Goal: Task Accomplishment & Management: Complete application form

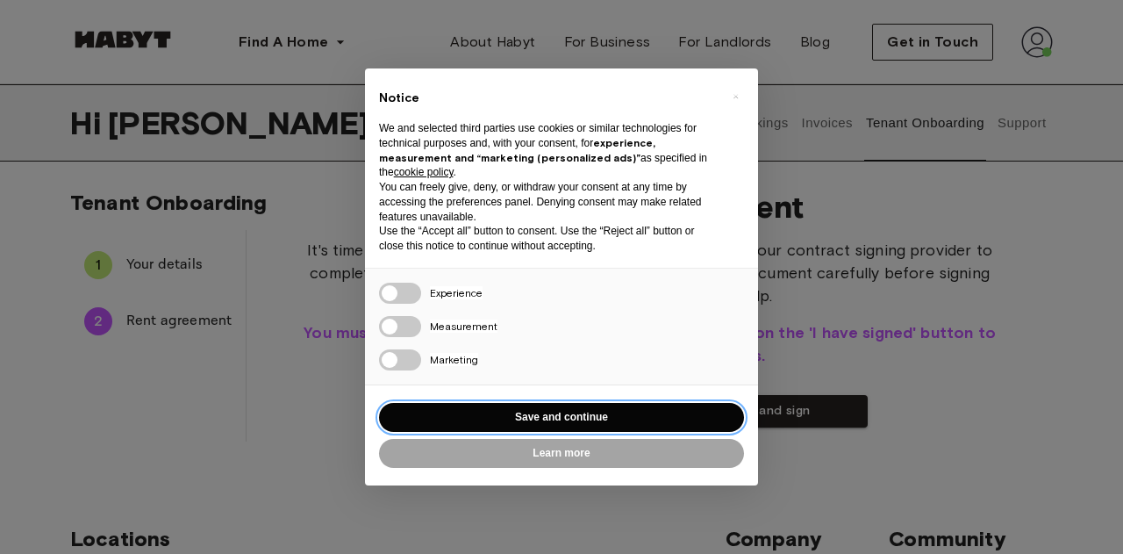
click at [591, 414] on button "Save and continue" at bounding box center [561, 417] width 365 height 29
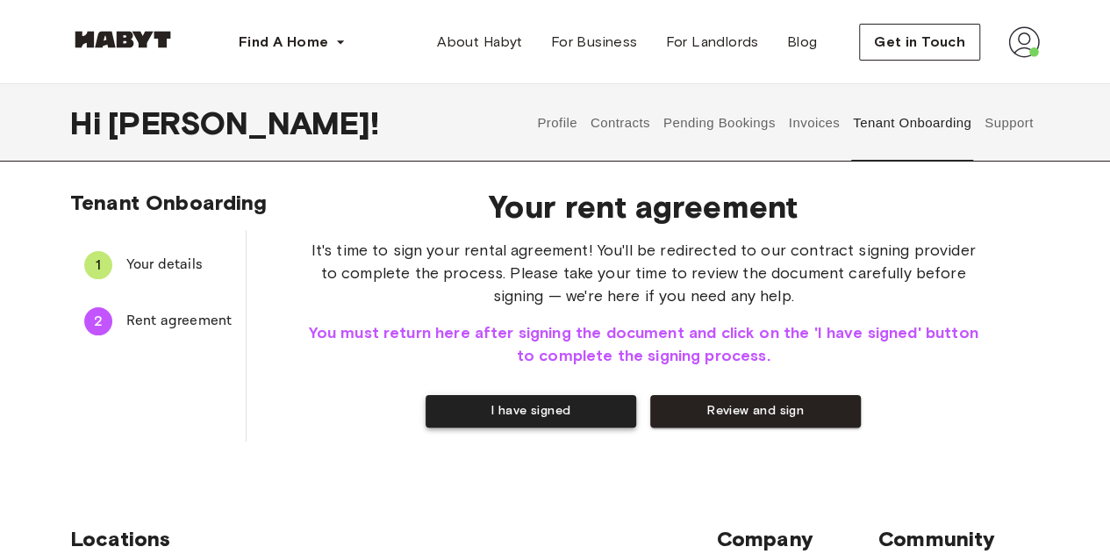
click at [573, 403] on button "I have signed" at bounding box center [531, 411] width 211 height 32
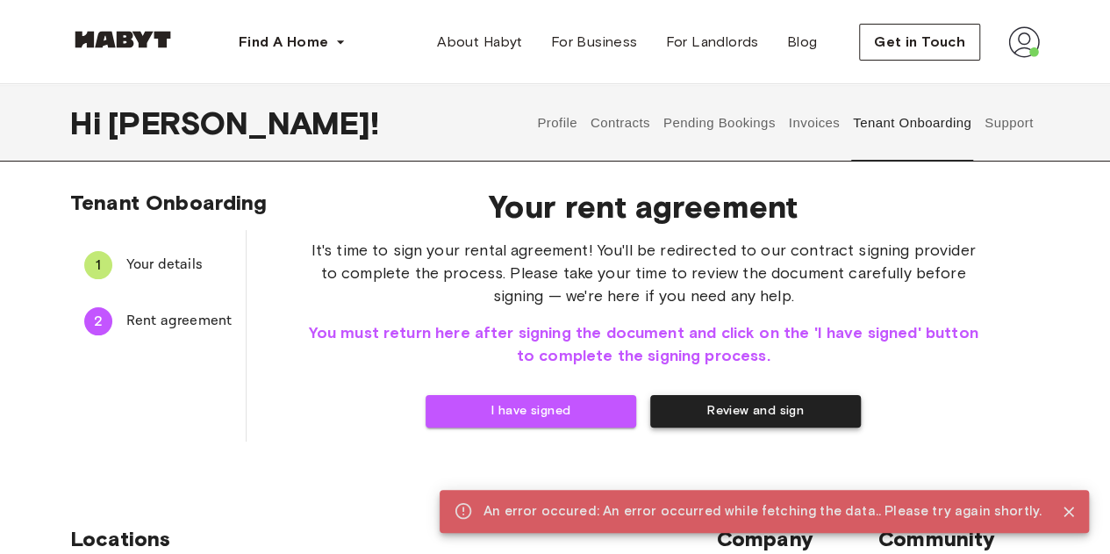
click at [726, 413] on button "Review and sign" at bounding box center [755, 411] width 211 height 32
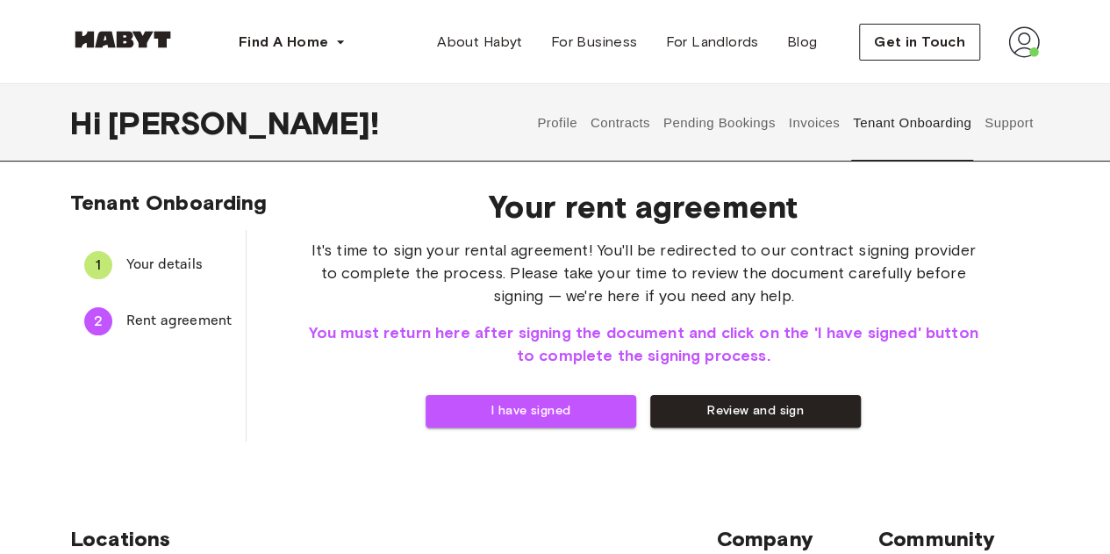
click at [159, 273] on span "Your details" at bounding box center [178, 265] width 105 height 21
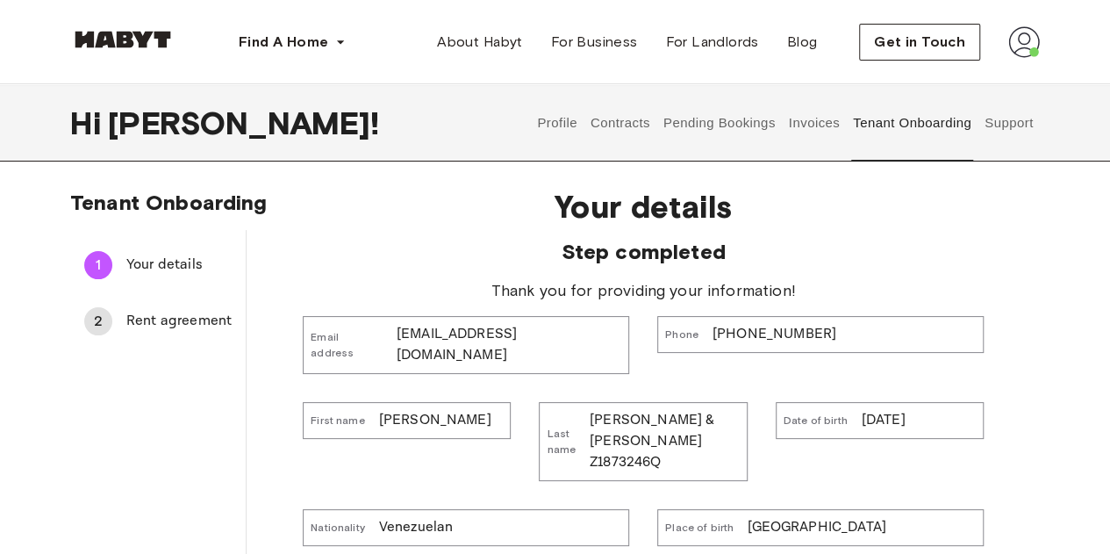
click at [188, 320] on span "Rent agreement" at bounding box center [178, 321] width 105 height 21
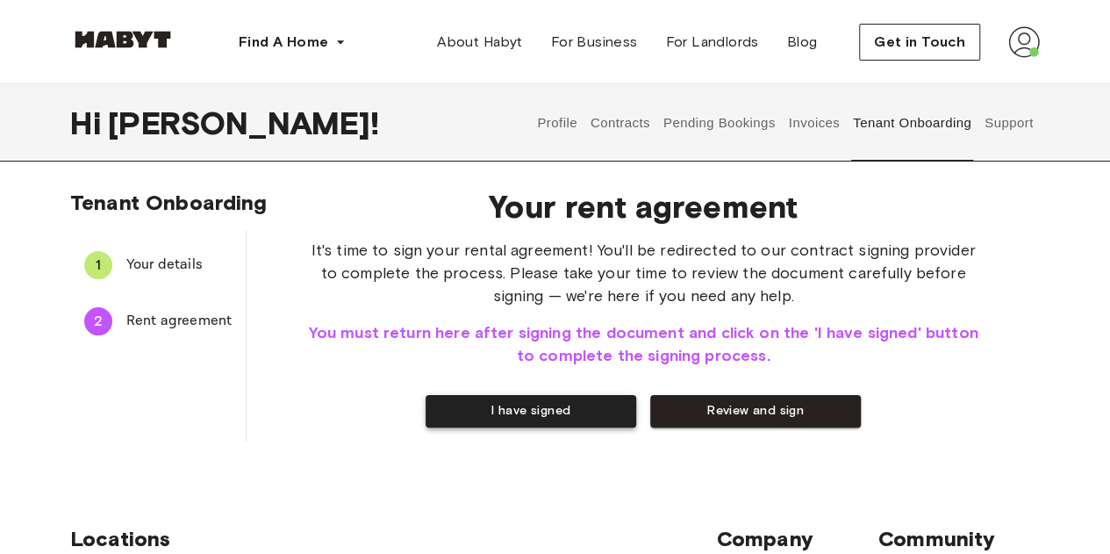
click at [577, 422] on button "I have signed" at bounding box center [531, 411] width 211 height 32
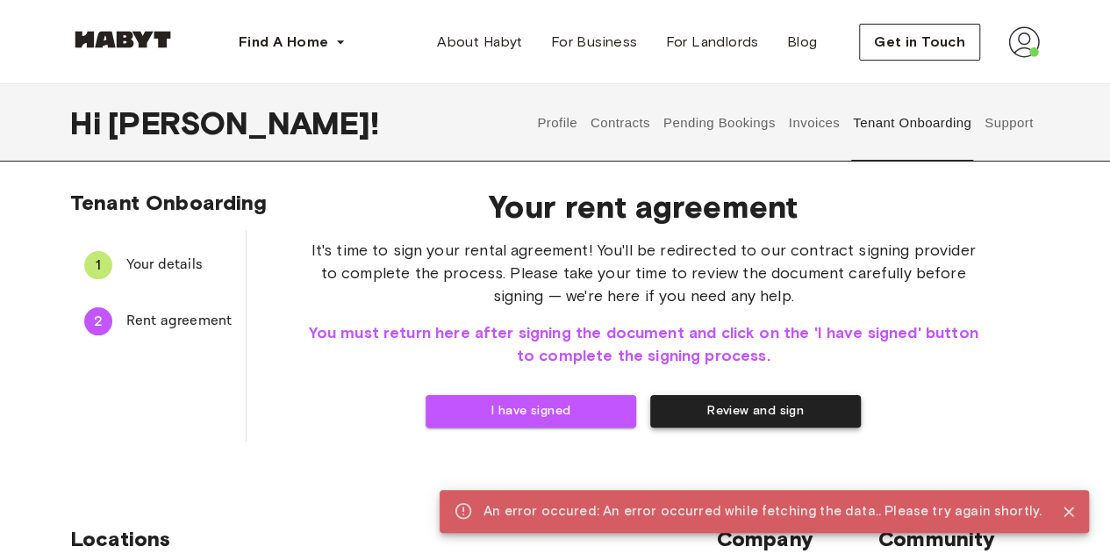
click at [720, 414] on button "Review and sign" at bounding box center [755, 411] width 211 height 32
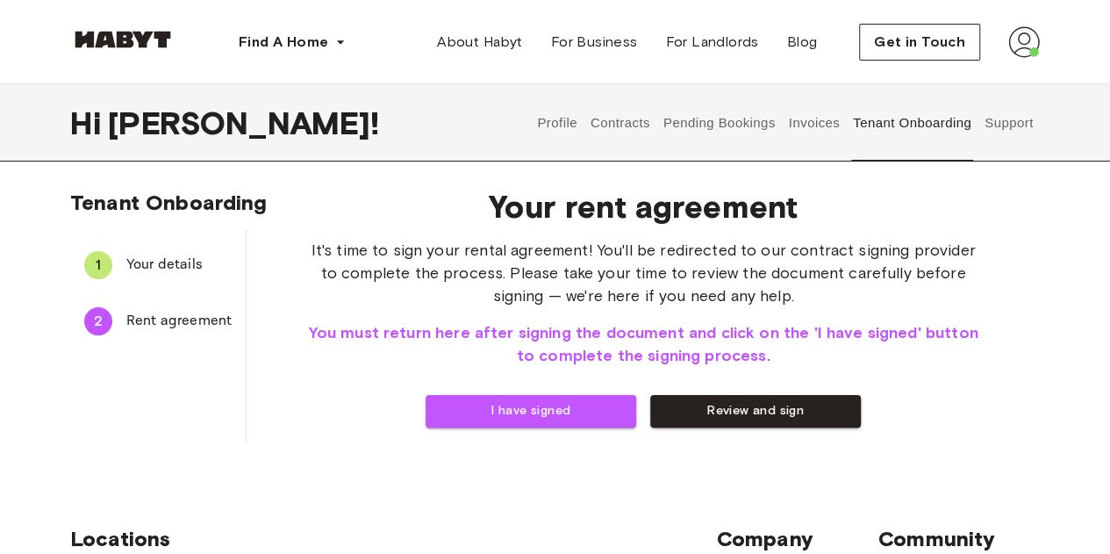
click at [161, 264] on span "Your details" at bounding box center [178, 265] width 105 height 21
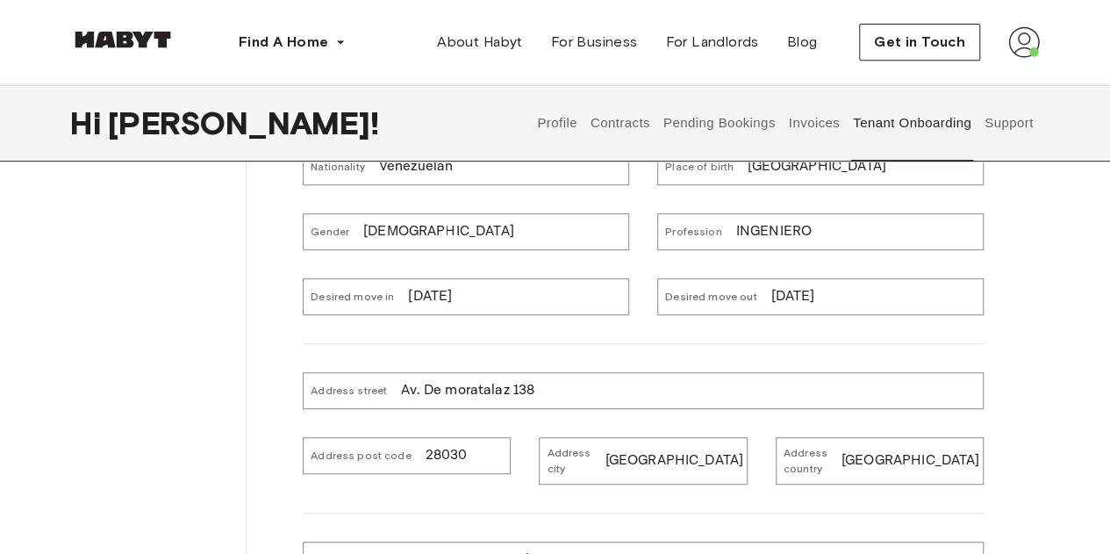
scroll to position [365, 0]
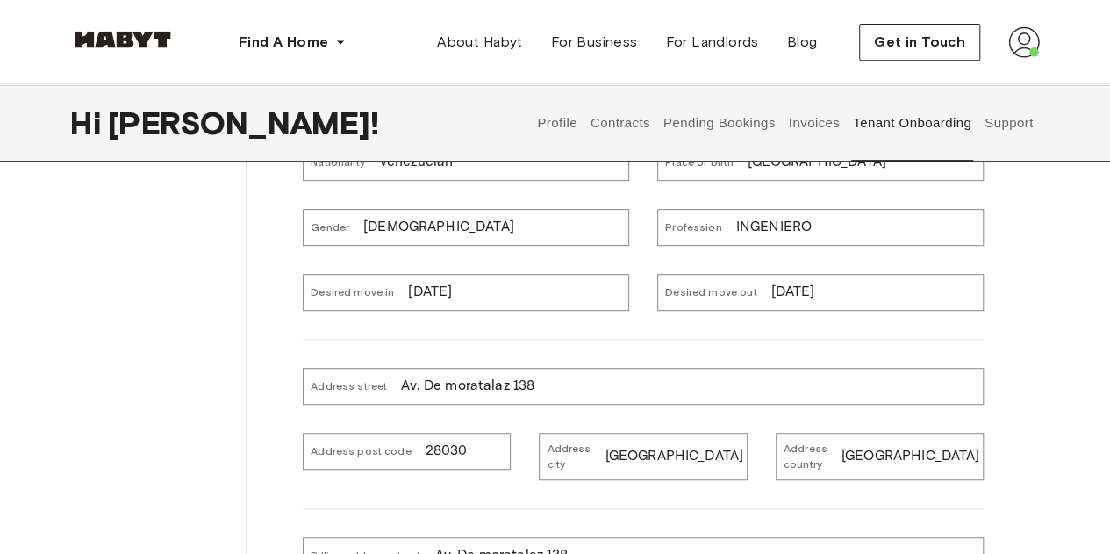
click at [784, 282] on p "[DATE]" at bounding box center [793, 292] width 44 height 21
click at [841, 274] on div "Desired move out [DATE]" at bounding box center [820, 292] width 326 height 37
click at [794, 282] on p "[DATE]" at bounding box center [793, 292] width 44 height 21
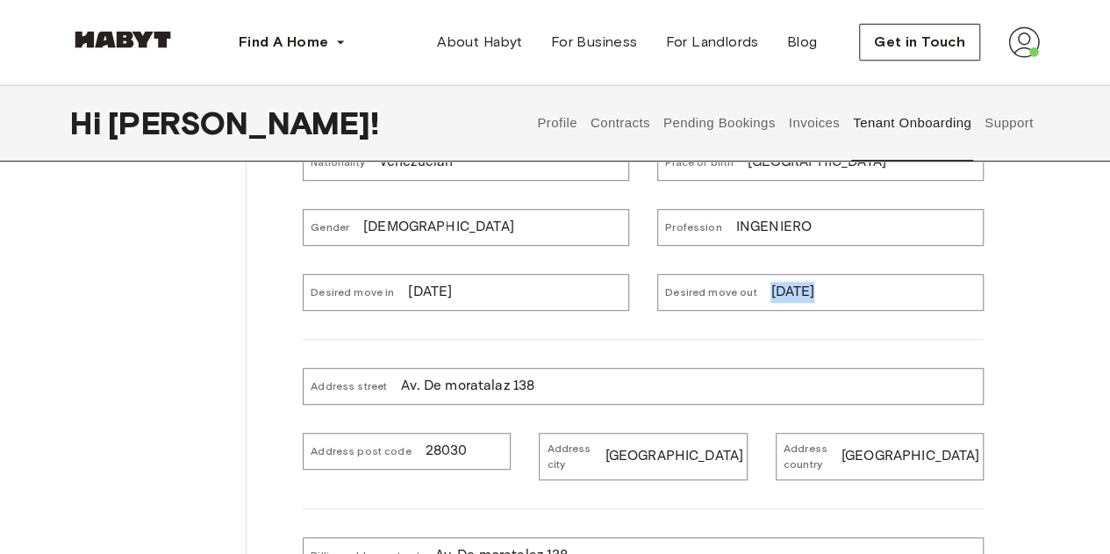
click at [794, 282] on p "[DATE]" at bounding box center [793, 292] width 44 height 21
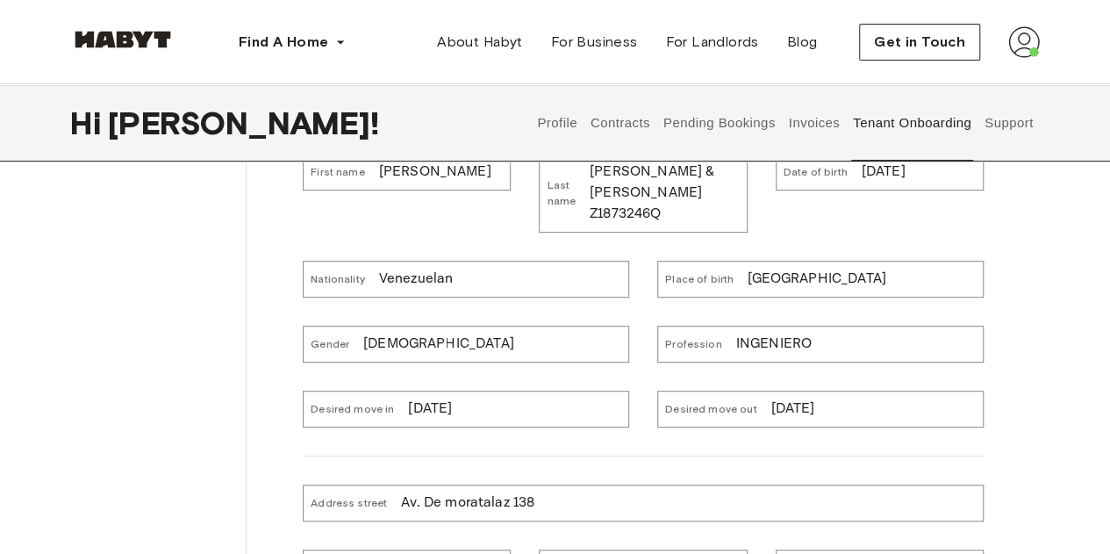
scroll to position [0, 0]
